Goal: Task Accomplishment & Management: Manage account settings

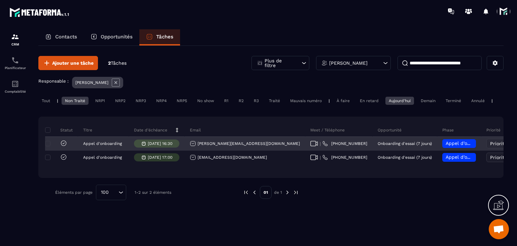
click at [310, 146] on icon at bounding box center [314, 143] width 8 height 5
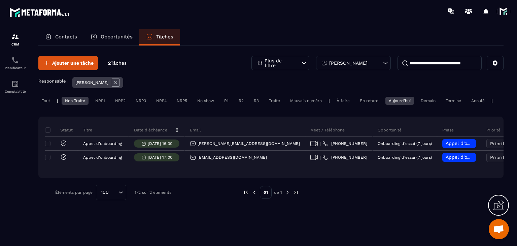
click at [75, 105] on div "Tout | Non Traité NRP1 NRP2 NRP3 NRP4 NRP5 No show R1 R2 R3 Traité Mauvais numé…" at bounding box center [270, 102] width 465 height 10
click at [71, 96] on div "Ajouter une tâche 2 Tâches Plus de filtre François CHAMBON Responsable : Franço…" at bounding box center [270, 128] width 465 height 164
click at [73, 96] on div "Ajouter une tâche 2 Tâches Plus de filtre François CHAMBON Responsable : Franço…" at bounding box center [270, 128] width 465 height 164
click at [73, 99] on div "Non Traité" at bounding box center [75, 101] width 27 height 8
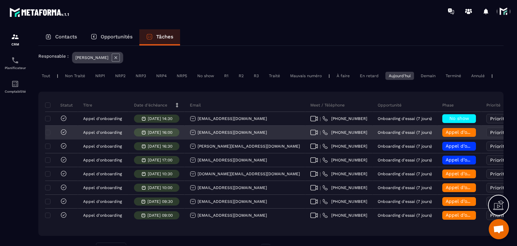
scroll to position [53, 0]
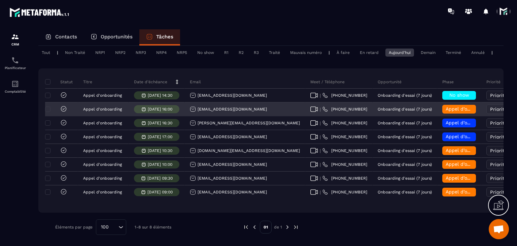
drag, startPoint x: 269, startPoint y: 109, endPoint x: 194, endPoint y: 108, distance: 75.1
click at [194, 108] on div "sophielondez@puissanceetliberte.fr" at bounding box center [245, 109] width 120 height 13
copy p "sophielondez@puissanceetliberte.fr"
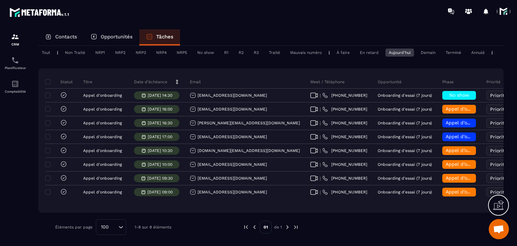
click at [92, 48] on div "Non Traité" at bounding box center [100, 52] width 16 height 8
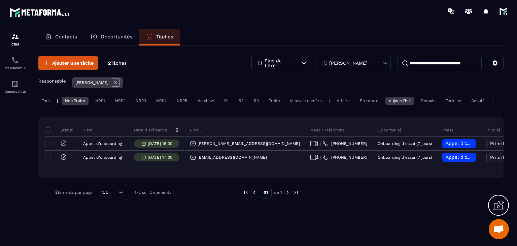
scroll to position [0, 0]
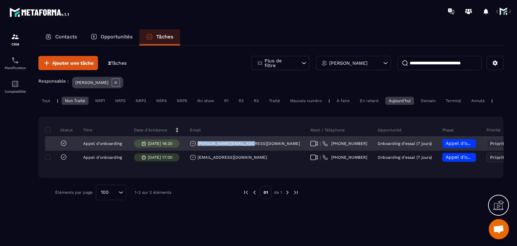
drag, startPoint x: 249, startPoint y: 150, endPoint x: 197, endPoint y: 150, distance: 52.8
click at [197, 150] on div "david@team.noteznous.fr" at bounding box center [245, 143] width 120 height 13
copy p "david@team.noteznous.fr"
click at [442, 148] on div "Appel d’onboarding planifié" at bounding box center [459, 143] width 34 height 9
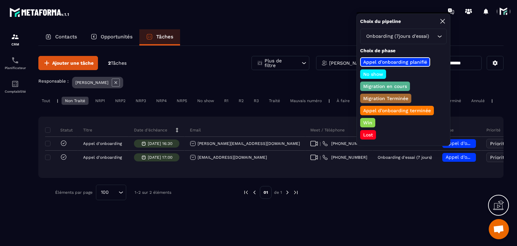
drag, startPoint x: 366, startPoint y: 127, endPoint x: 365, endPoint y: 131, distance: 4.3
click at [365, 131] on div "Appel d’onboarding planifié No show Migration en cours Migration Terminée Appel…" at bounding box center [403, 98] width 86 height 82
click at [365, 131] on p "Lost" at bounding box center [368, 134] width 12 height 7
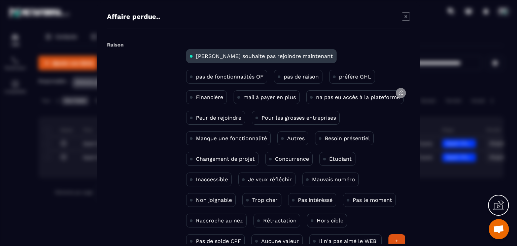
scroll to position [44, 0]
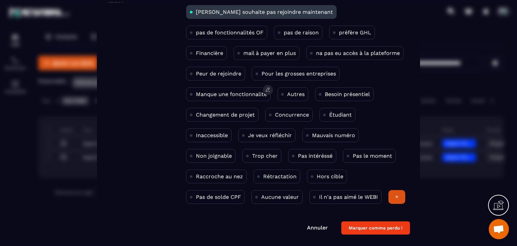
click at [226, 94] on p "Manque une fonctionnalité" at bounding box center [231, 94] width 71 height 6
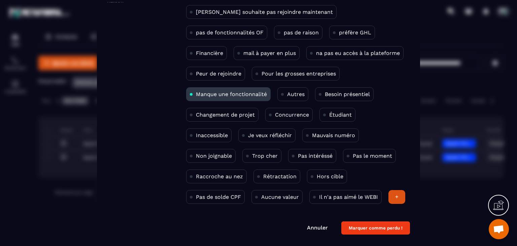
click at [355, 225] on button "Marquer comme perdu !" at bounding box center [375, 227] width 69 height 13
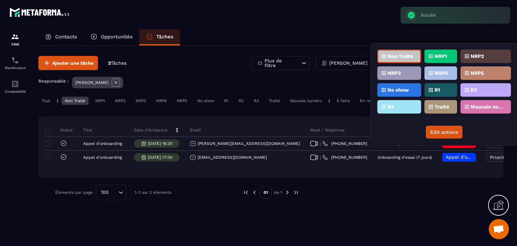
click at [438, 106] on p "Traité" at bounding box center [441, 106] width 15 height 5
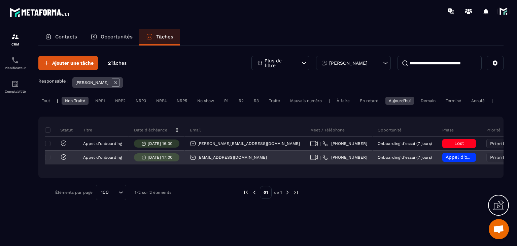
click at [305, 164] on div "| +33 64794 7321" at bounding box center [338, 157] width 67 height 13
click at [310, 160] on icon at bounding box center [314, 156] width 8 height 5
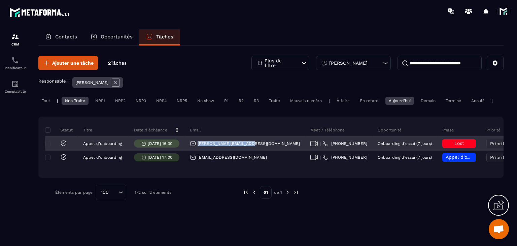
drag, startPoint x: 250, startPoint y: 151, endPoint x: 195, endPoint y: 148, distance: 54.9
click at [195, 148] on div "david@team.noteznous.fr" at bounding box center [245, 143] width 120 height 13
copy p "david@team.noteznous.fr"
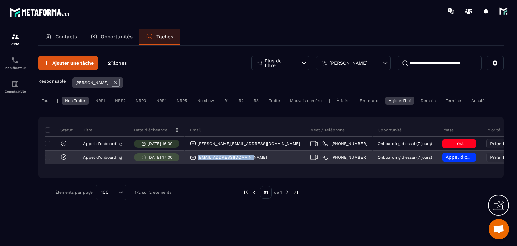
drag, startPoint x: 253, startPoint y: 161, endPoint x: 197, endPoint y: 166, distance: 56.7
click at [197, 164] on div "sahravacher@hotmail.com" at bounding box center [245, 157] width 120 height 13
copy p "sahravacher@hotmail.com"
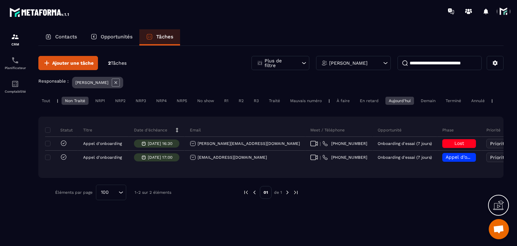
click at [392, 170] on div "Statut Titre Date d’échéance Email Meet / Téléphone Opportunité Phase Priorité …" at bounding box center [270, 146] width 465 height 61
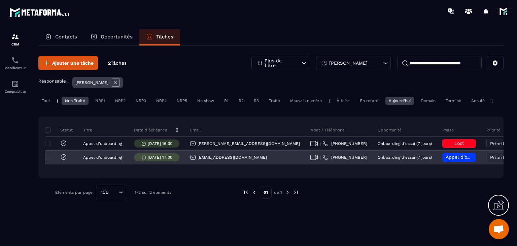
click at [446, 160] on span "Appel d’onboarding planifié" at bounding box center [478, 156] width 64 height 5
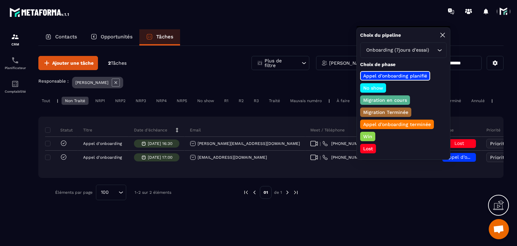
click at [372, 121] on p "Appel d’onboarding terminée" at bounding box center [397, 124] width 70 height 7
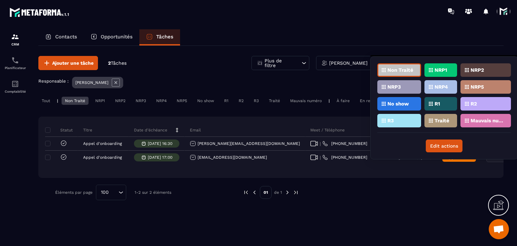
click at [460, 114] on div "Traité" at bounding box center [485, 120] width 50 height 13
